Goal: Information Seeking & Learning: Learn about a topic

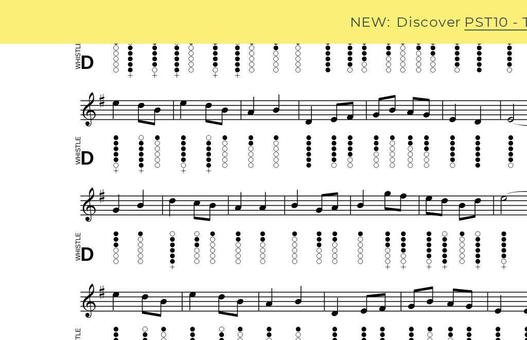
scroll to position [375, 37]
